Goal: Check status

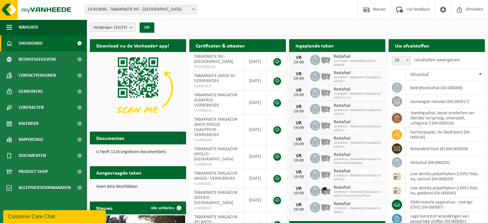
click at [184, 12] on span "10-819046 - TABAKNATIE NV - [GEOGRAPHIC_DATA]" at bounding box center [141, 9] width 112 height 9
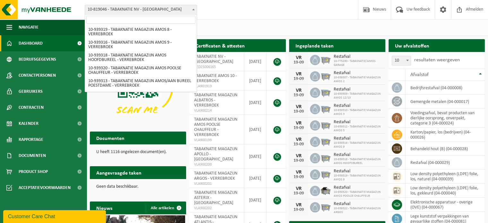
scroll to position [160, 0]
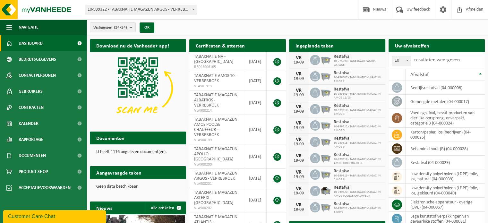
select select "138349"
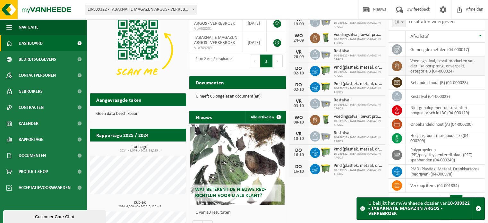
scroll to position [32, 0]
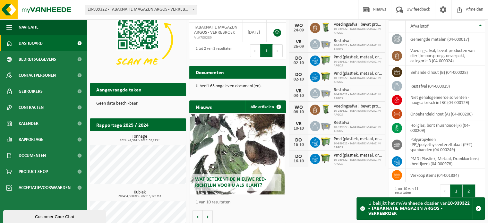
click at [466, 191] on button "2" at bounding box center [468, 190] width 13 height 13
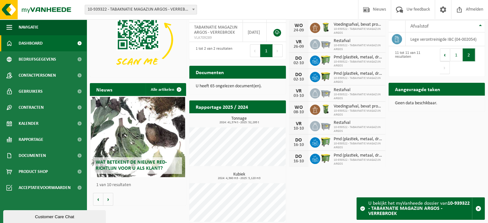
scroll to position [0, 0]
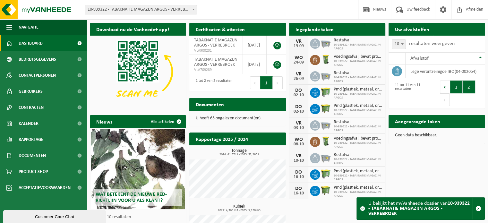
click at [454, 87] on button "1" at bounding box center [456, 86] width 13 height 13
